Goal: Information Seeking & Learning: Learn about a topic

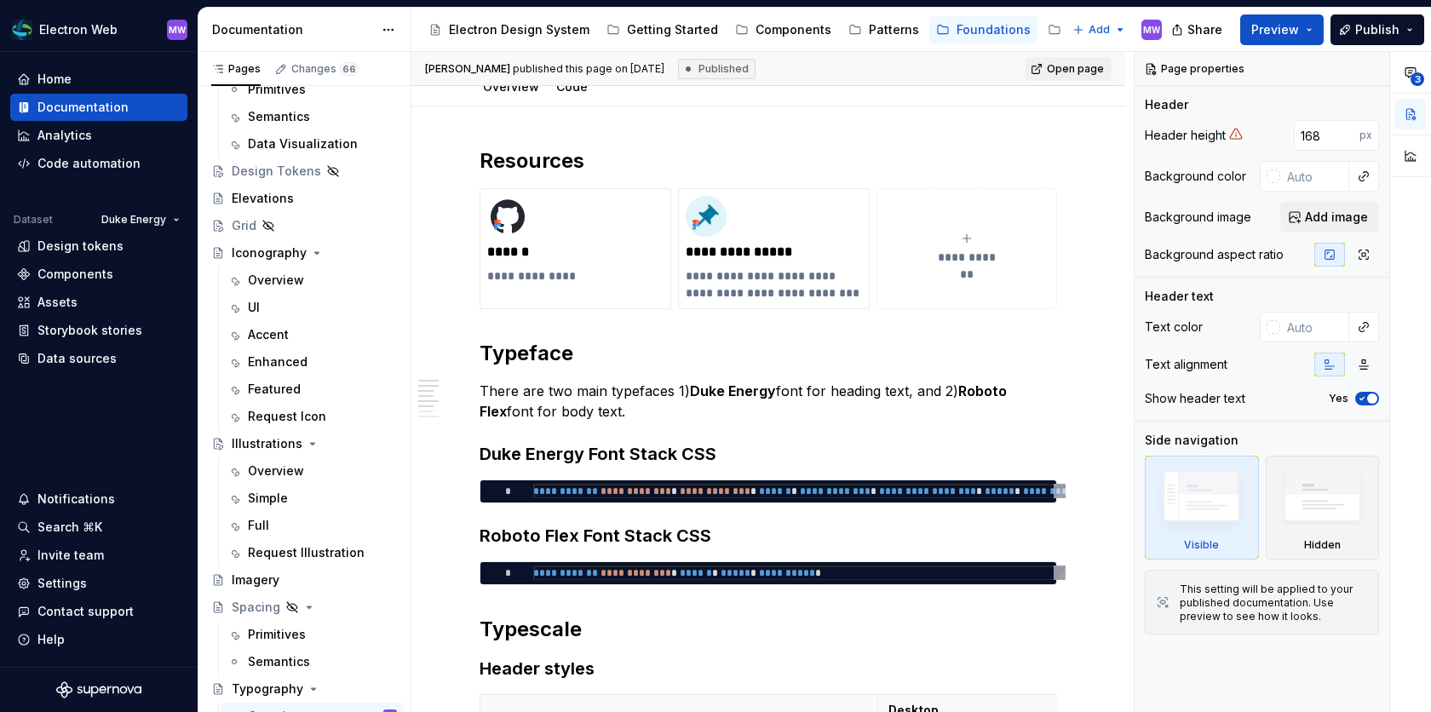
scroll to position [469, 0]
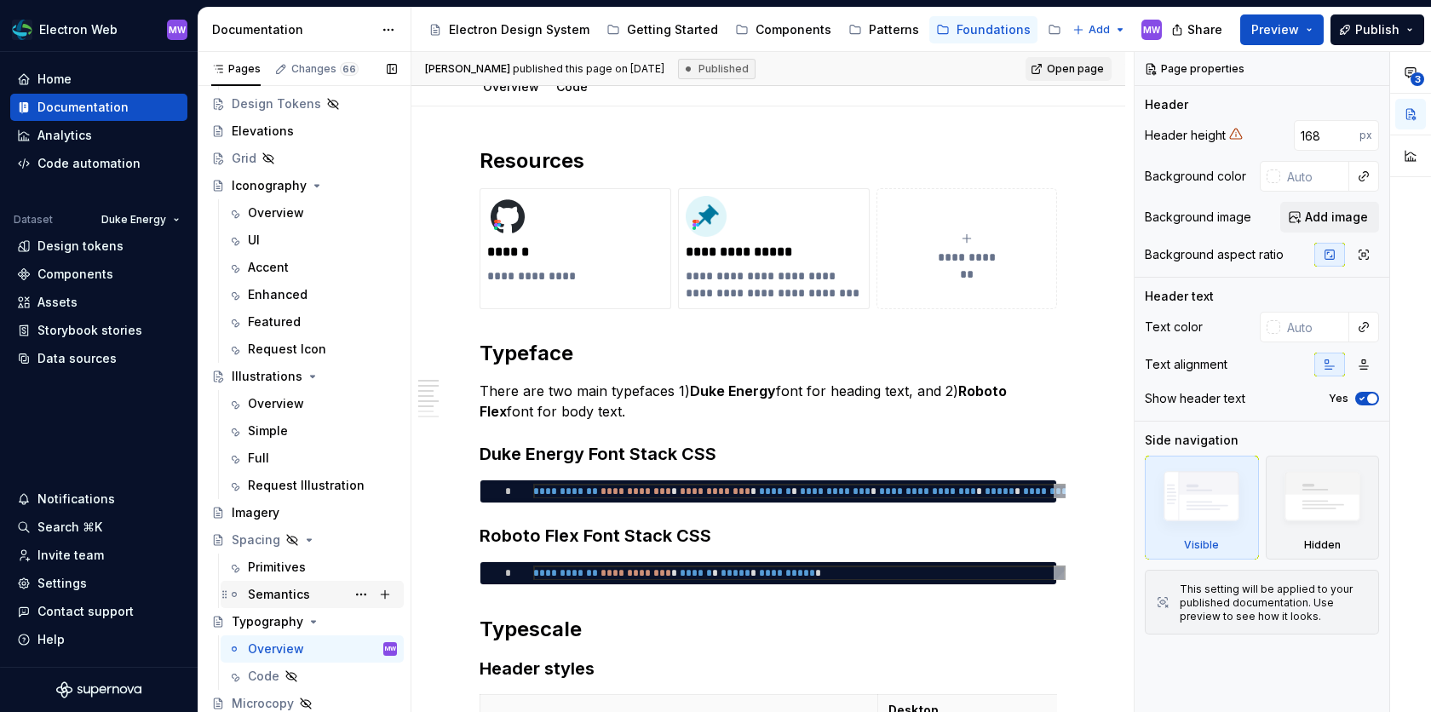
click at [300, 601] on div "Semantics" at bounding box center [322, 595] width 149 height 24
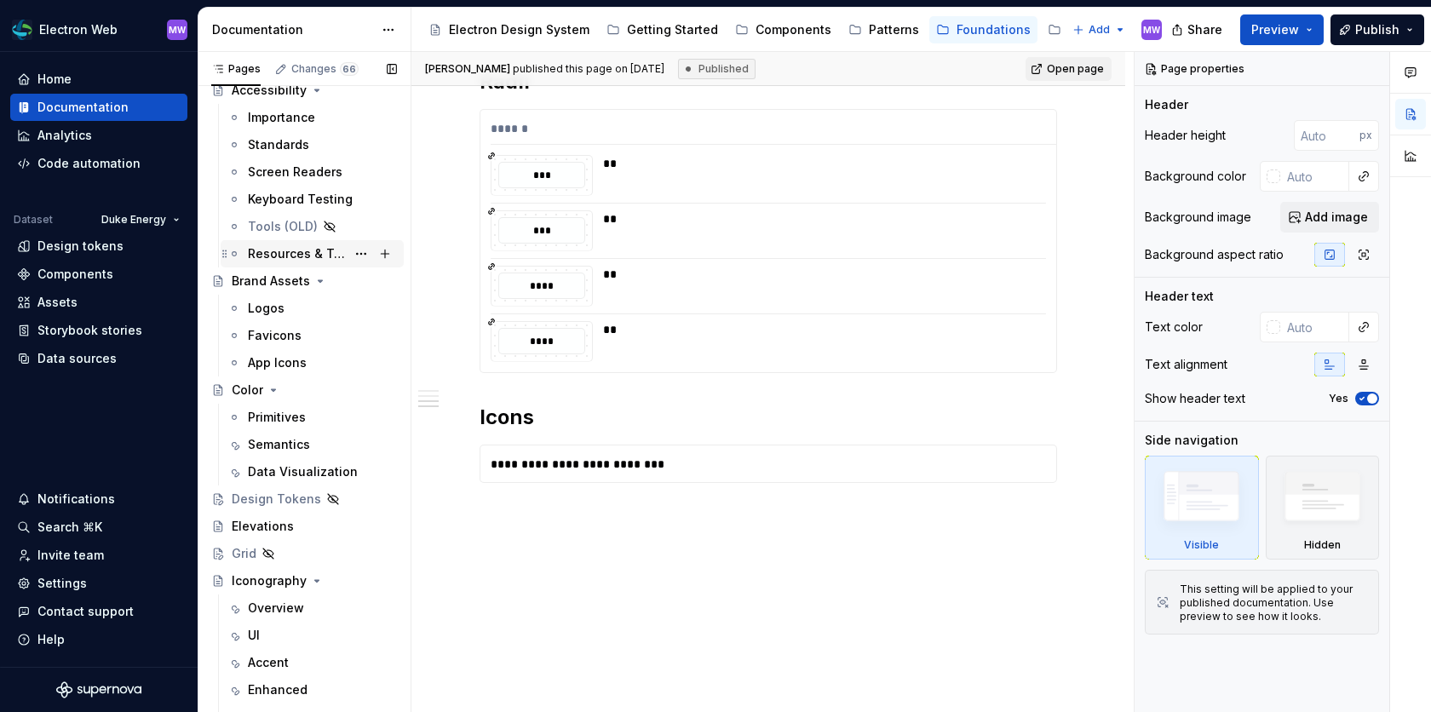
scroll to position [68, 0]
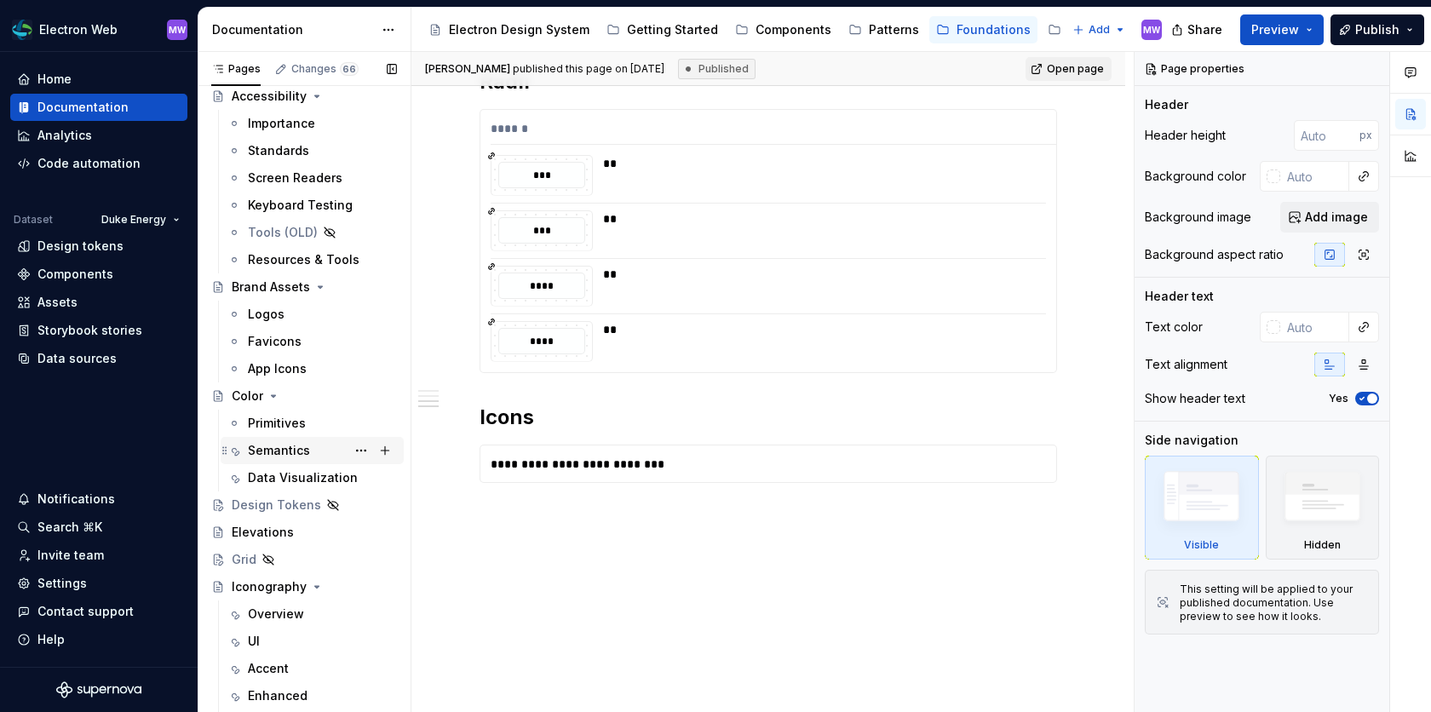
click at [276, 445] on div "Semantics" at bounding box center [279, 450] width 62 height 17
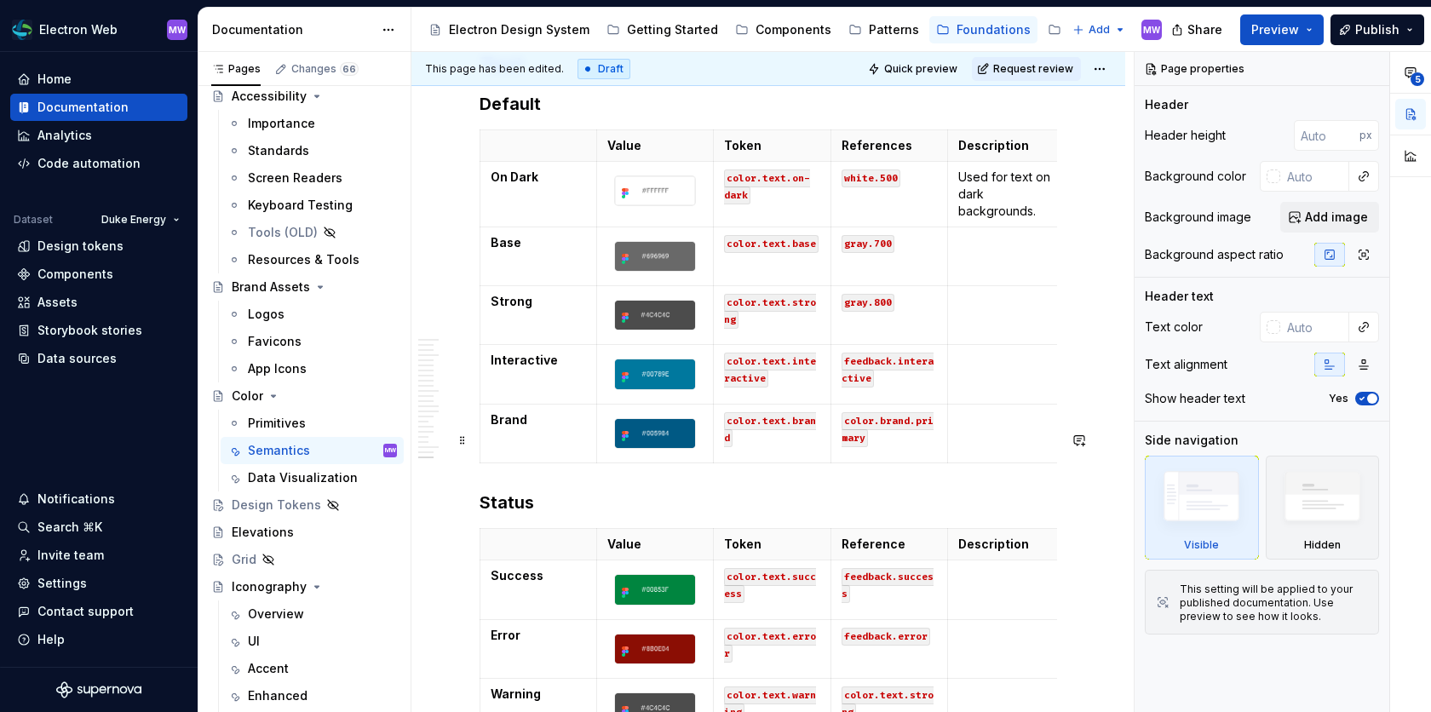
scroll to position [8085, 0]
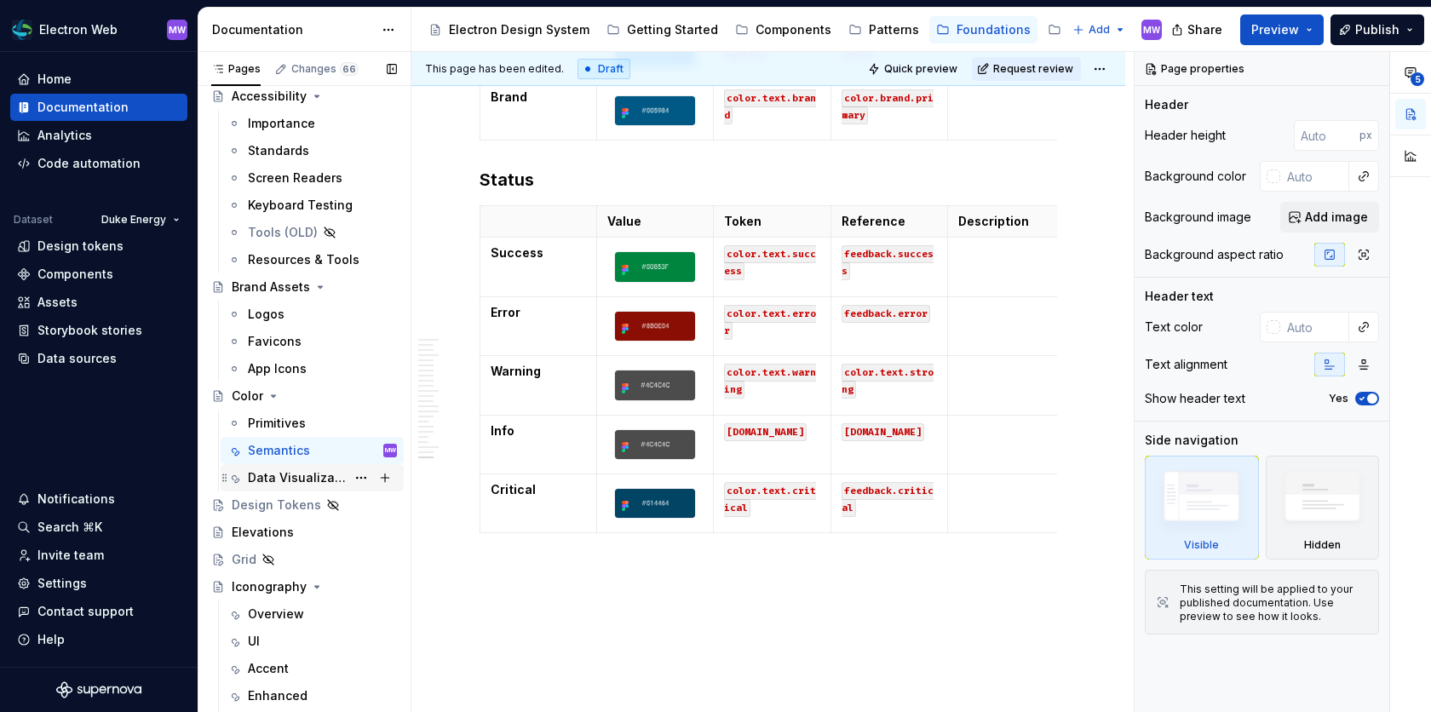
click at [283, 469] on div "Data Visualization" at bounding box center [297, 477] width 98 height 17
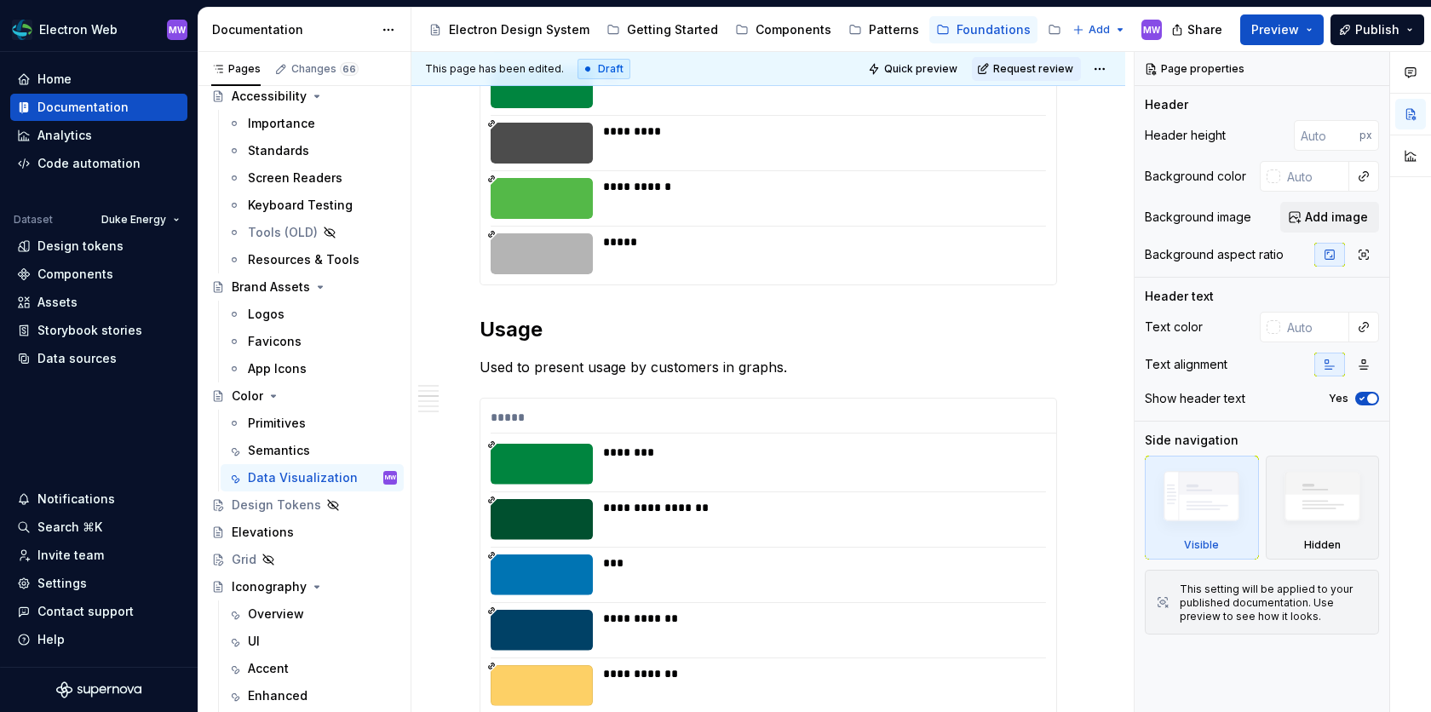
scroll to position [1590, 0]
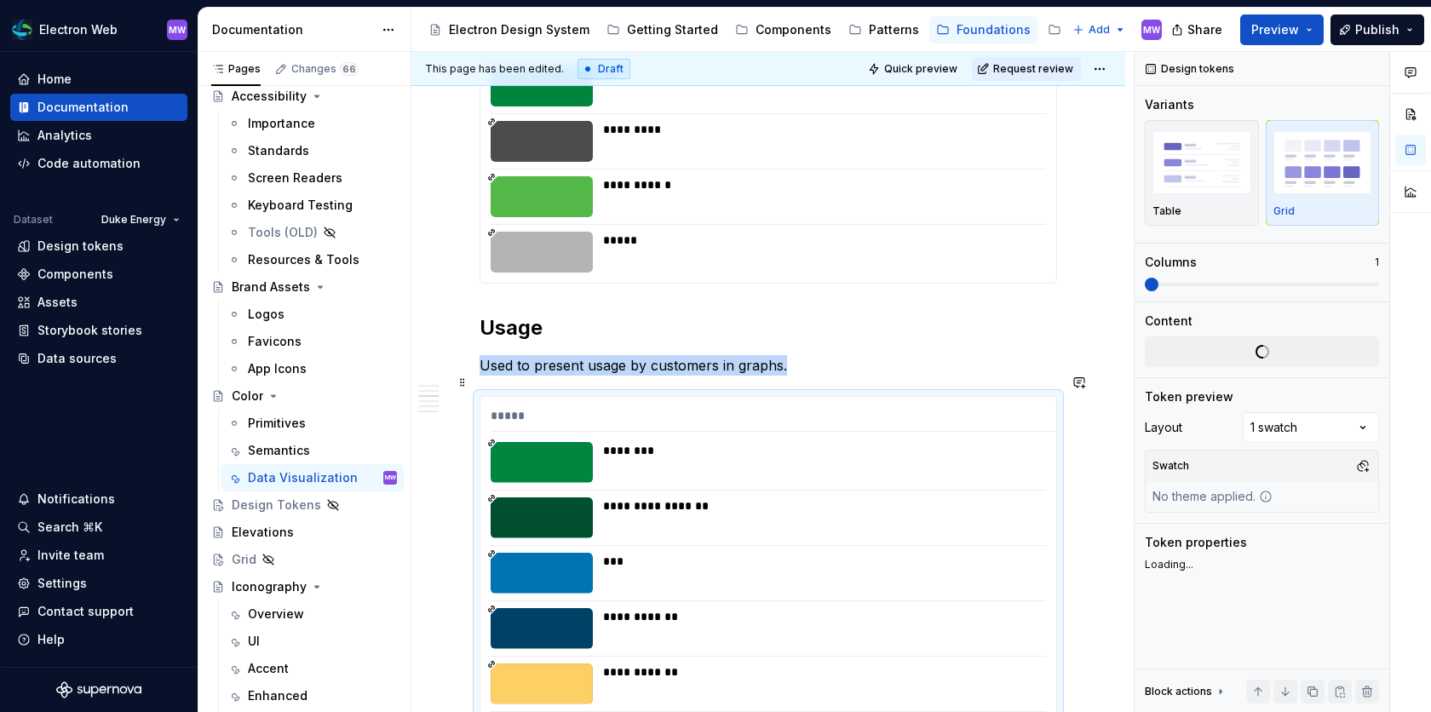
click at [559, 447] on div at bounding box center [542, 462] width 102 height 41
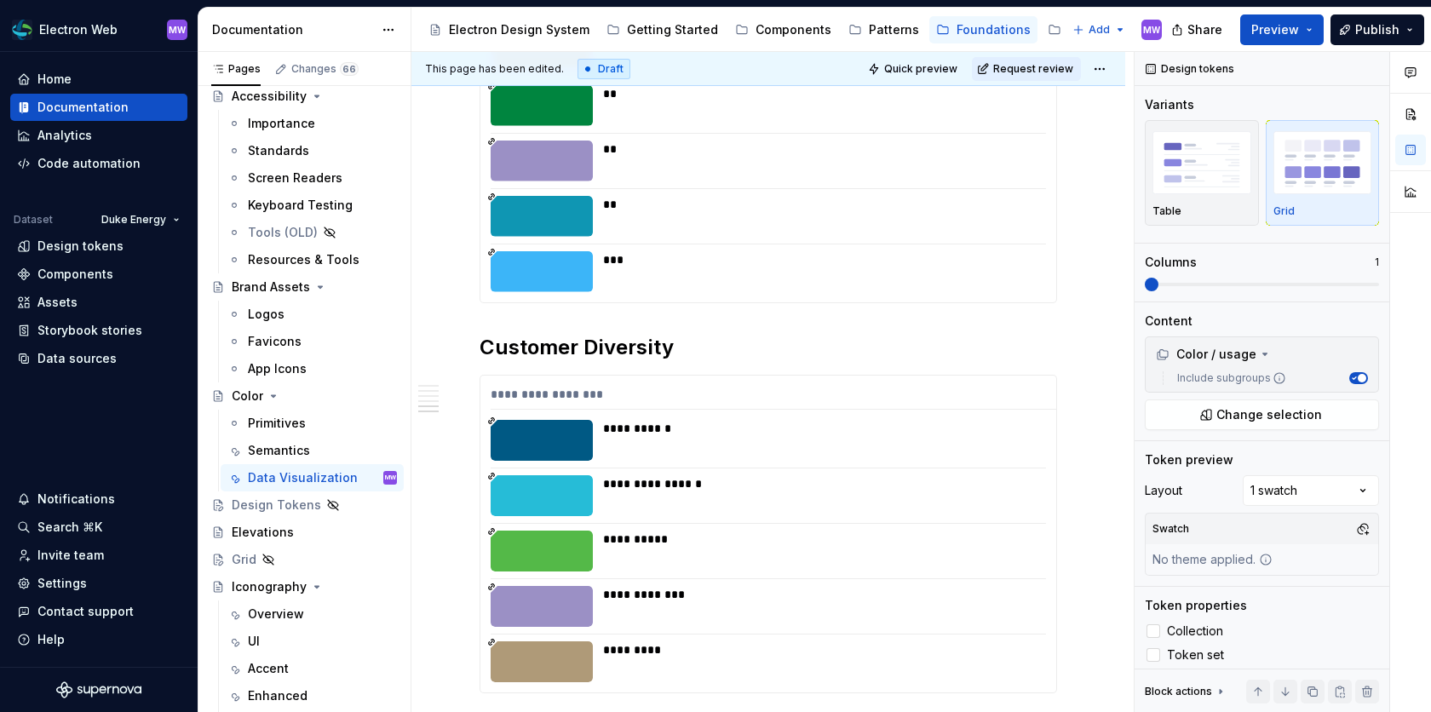
scroll to position [3192, 0]
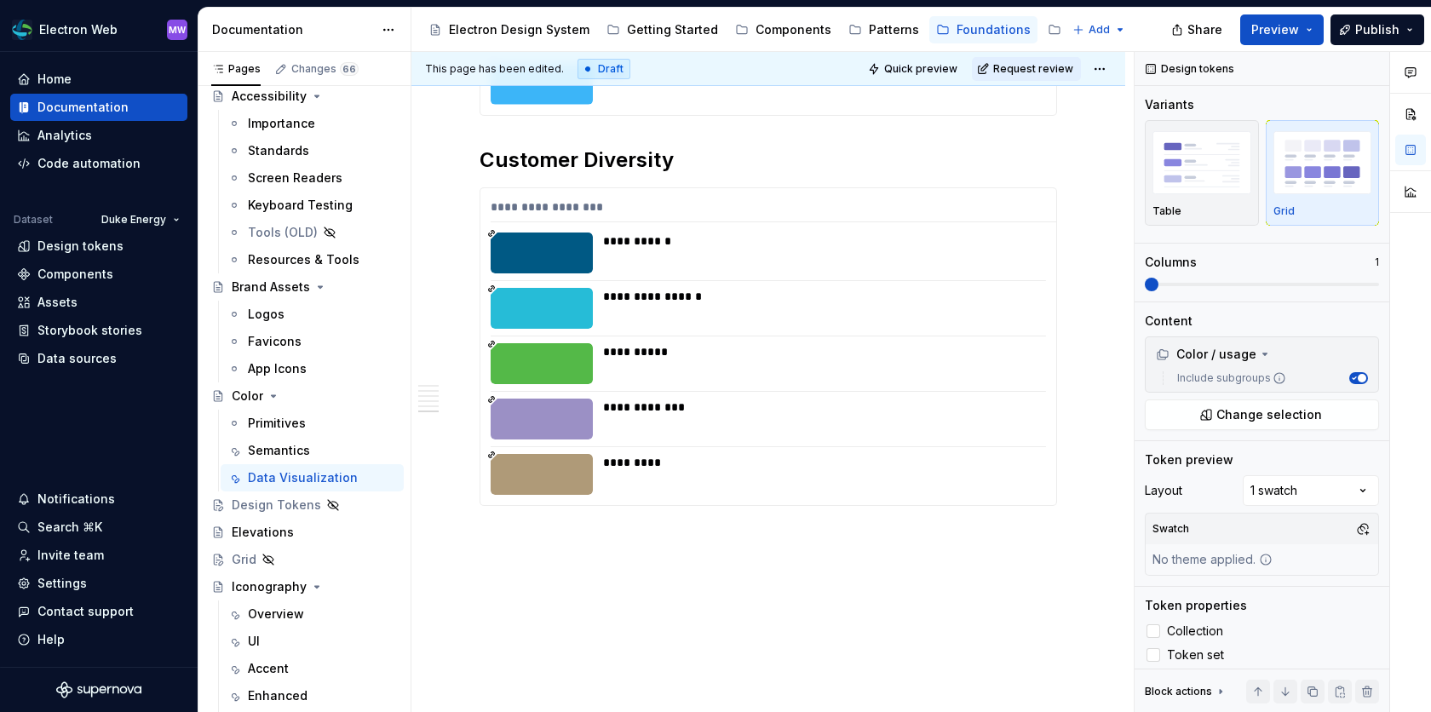
type textarea "*"
